Goal: Task Accomplishment & Management: Manage account settings

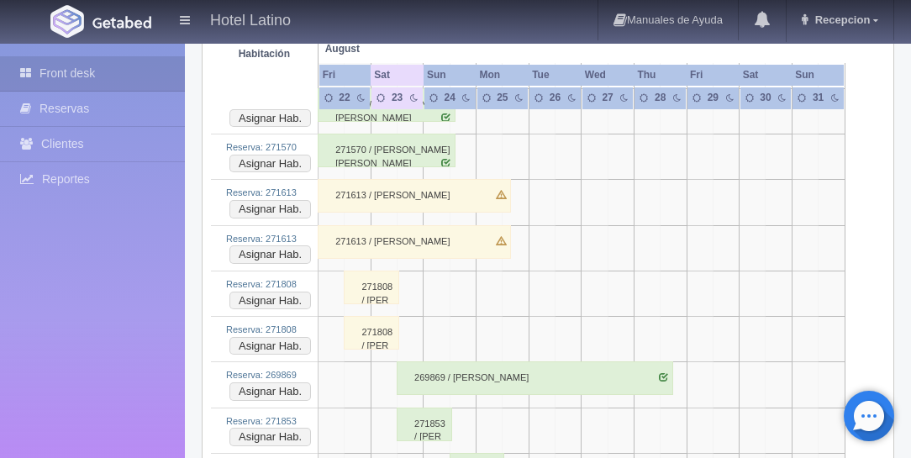
scroll to position [2496, 0]
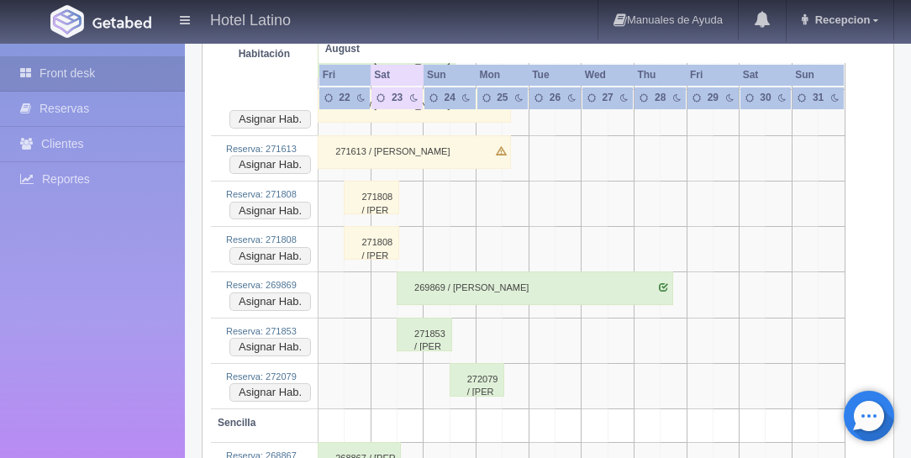
click at [423, 271] on div "269869 / [PERSON_NAME]" at bounding box center [535, 288] width 276 height 34
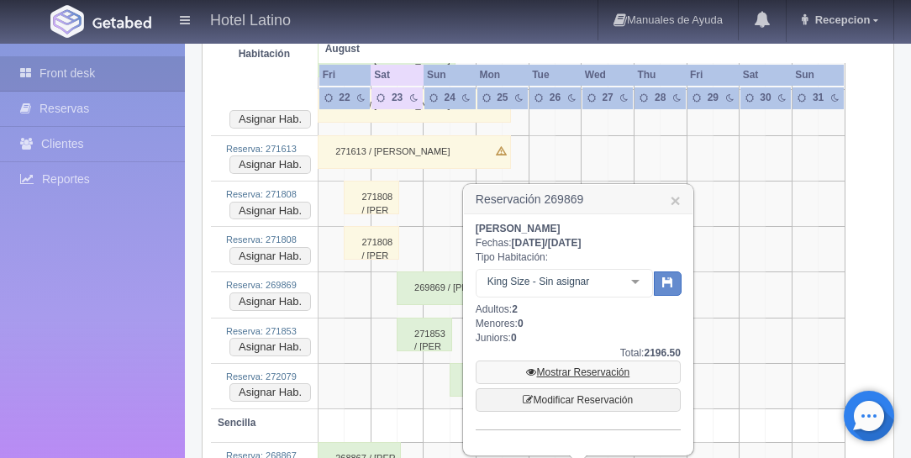
click at [588, 370] on link "Mostrar Reservación" at bounding box center [578, 372] width 205 height 24
click at [571, 372] on link "Mostrar Reservación" at bounding box center [578, 372] width 205 height 24
click at [544, 370] on link "Mostrar Reservación" at bounding box center [578, 372] width 205 height 24
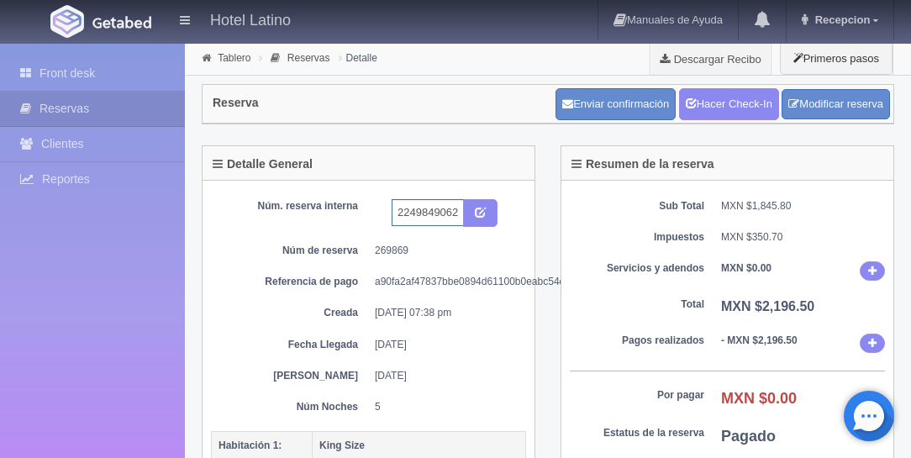
click at [460, 210] on input "2249849062 EXPEDIA" at bounding box center [428, 212] width 72 height 27
click at [458, 215] on input "2249849062 EXPEDIA" at bounding box center [428, 212] width 72 height 27
type input "2249849062 EXPEDIA 223"
click at [485, 208] on icon "submit" at bounding box center [480, 211] width 11 height 11
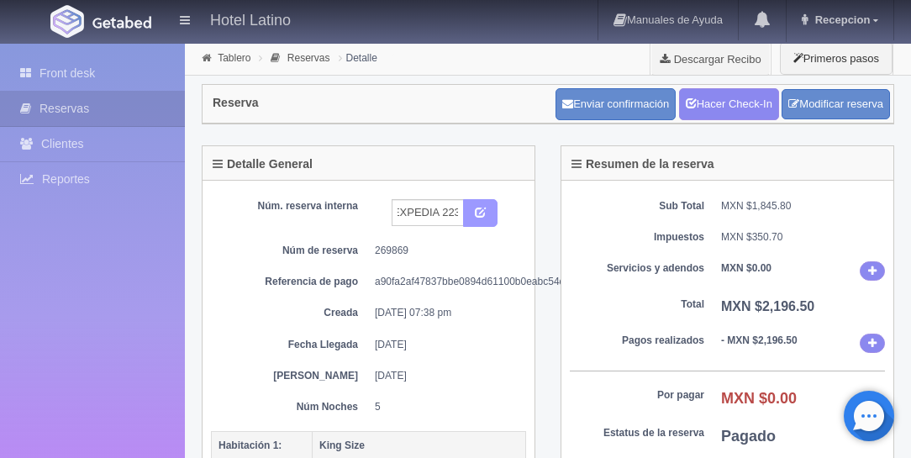
scroll to position [0, 0]
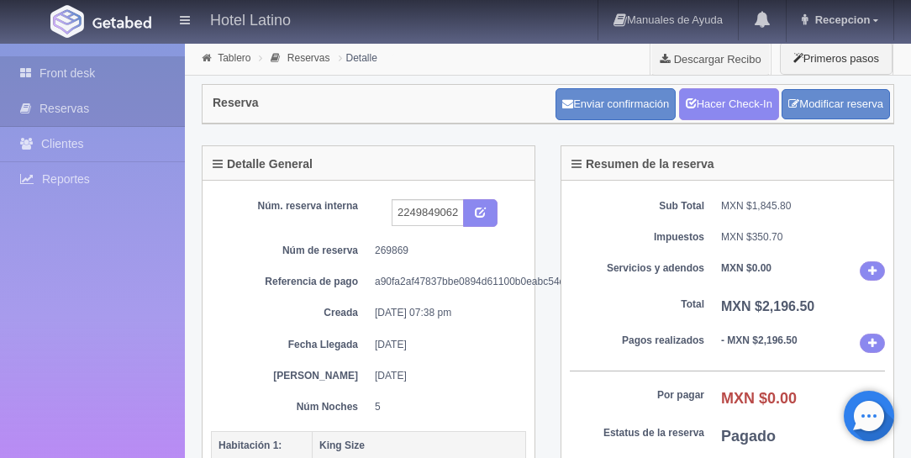
click at [72, 68] on link "Front desk" at bounding box center [92, 73] width 185 height 34
